Goal: Complete application form

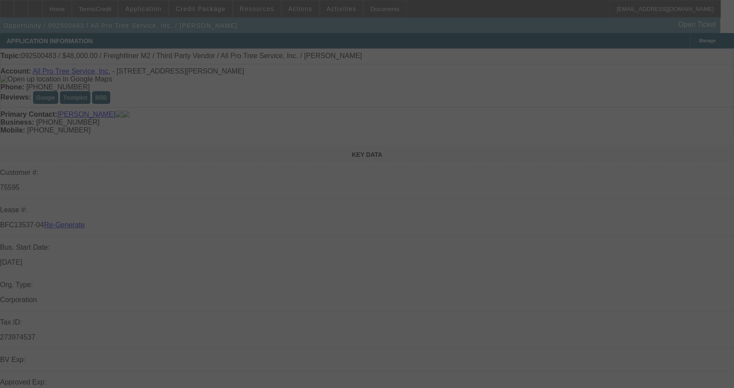
select select "3"
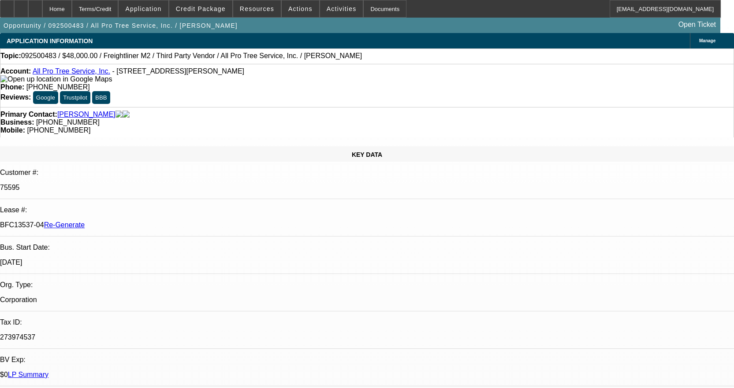
select select "0"
select select "6"
click at [328, 15] on span at bounding box center [341, 8] width 43 height 21
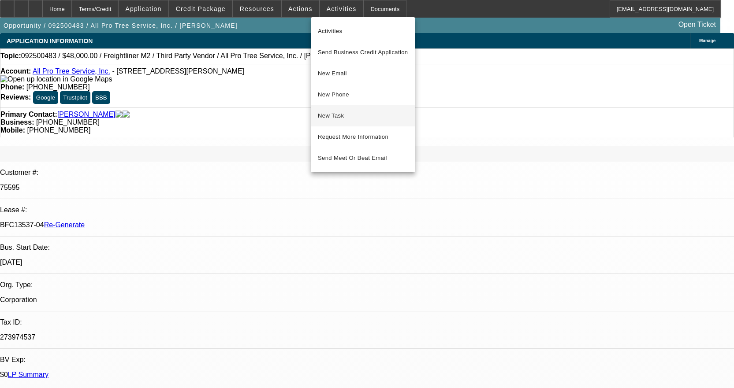
click at [343, 117] on span "New Task" at bounding box center [363, 116] width 90 height 11
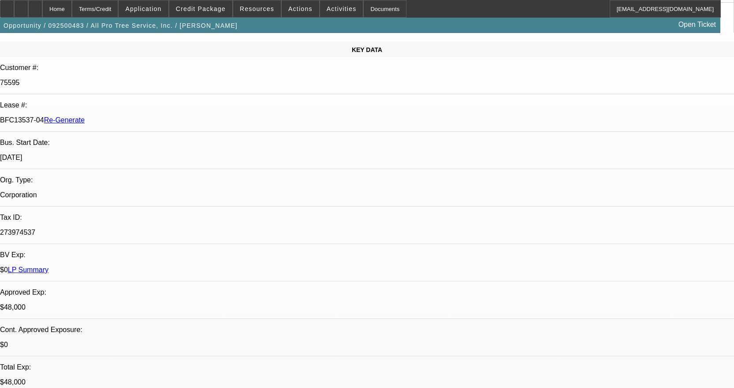
scroll to position [132, 0]
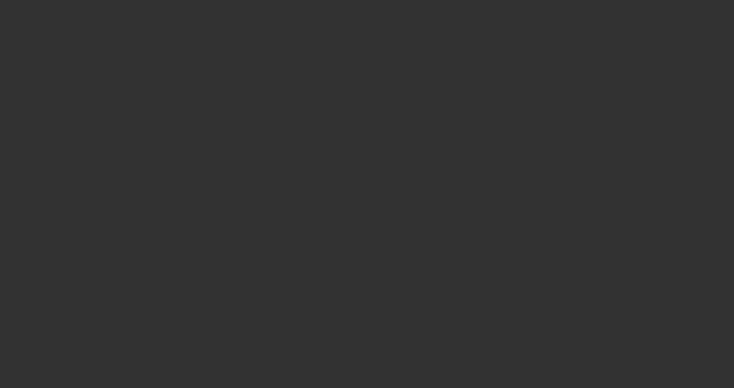
select select "3"
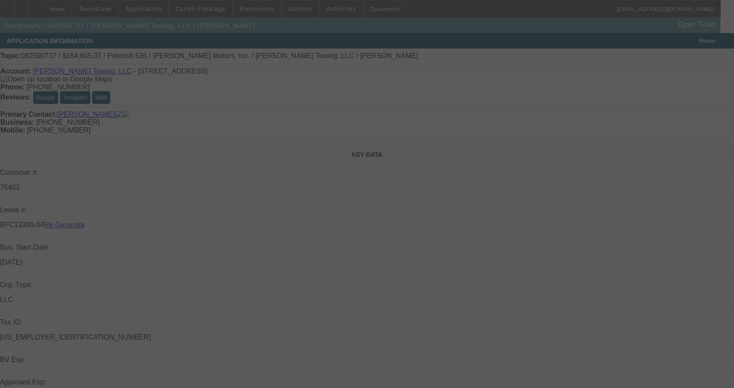
select select "0"
select select "2"
select select "0"
select select "6"
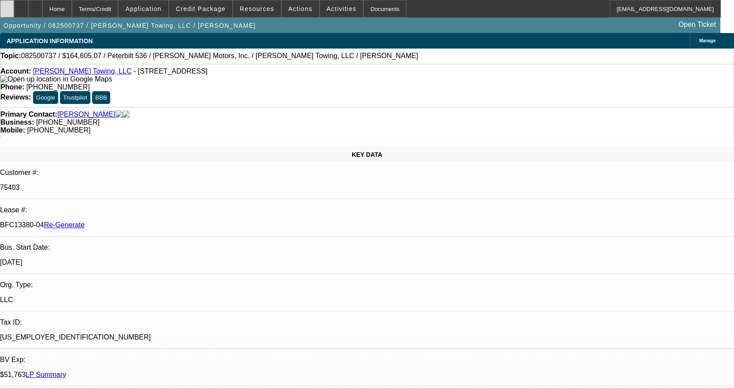
click at [14, 4] on div at bounding box center [7, 9] width 14 height 18
click at [373, 6] on div "Documents" at bounding box center [384, 9] width 43 height 18
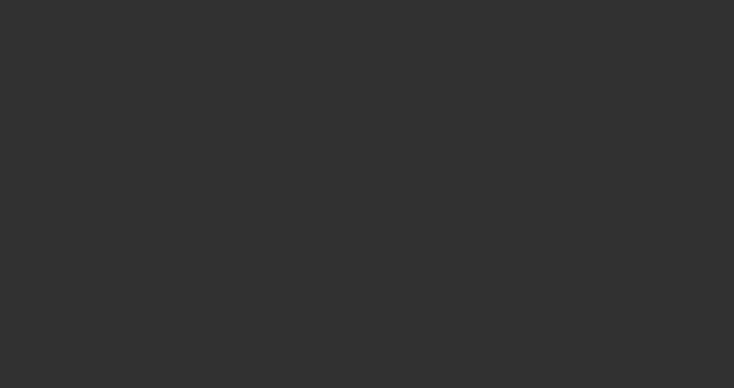
select select "3"
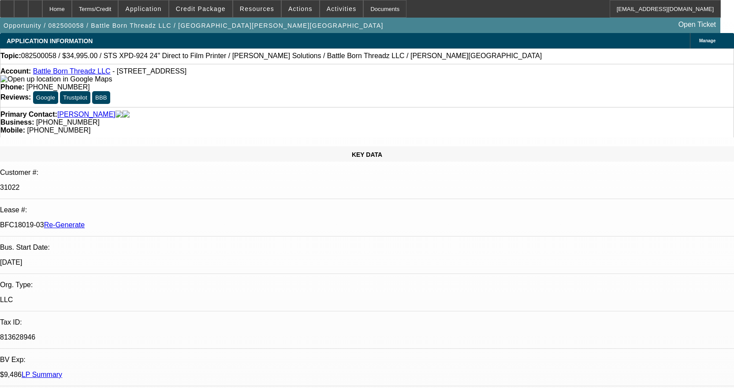
select select "0"
select select "0.1"
select select "4"
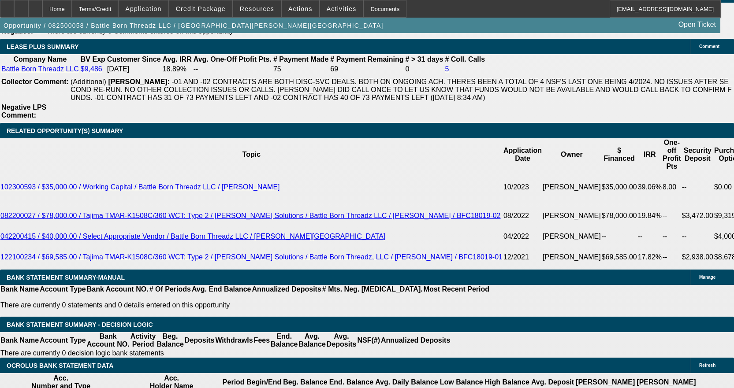
scroll to position [1631, 0]
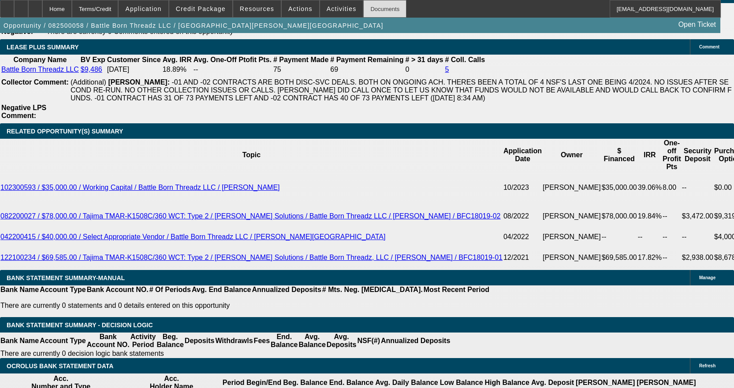
click at [373, 11] on div "Documents" at bounding box center [384, 9] width 43 height 18
click at [333, 14] on span at bounding box center [341, 8] width 43 height 21
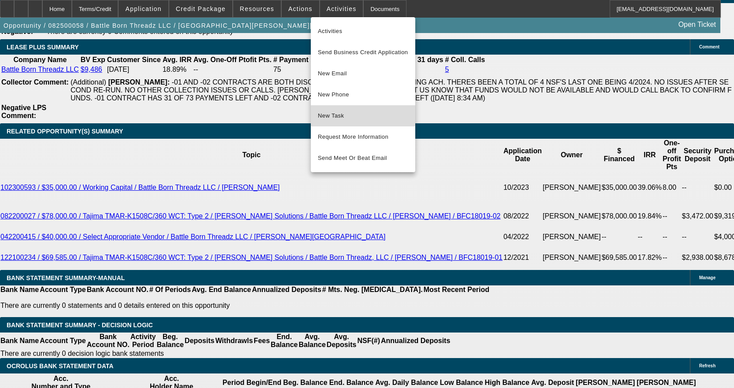
click at [354, 112] on span "New Task" at bounding box center [363, 116] width 90 height 11
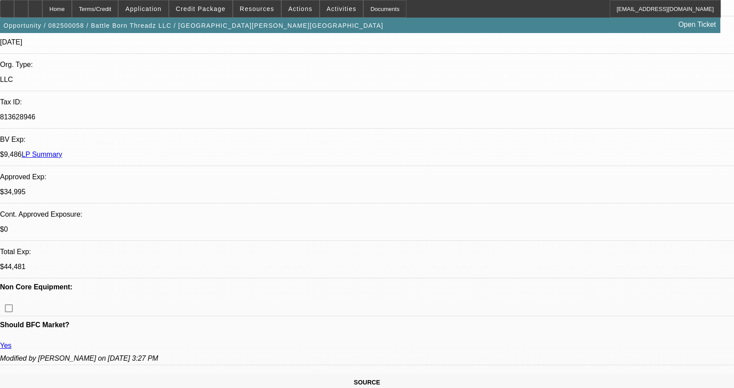
scroll to position [0, 0]
